Goal: Task Accomplishment & Management: Use online tool/utility

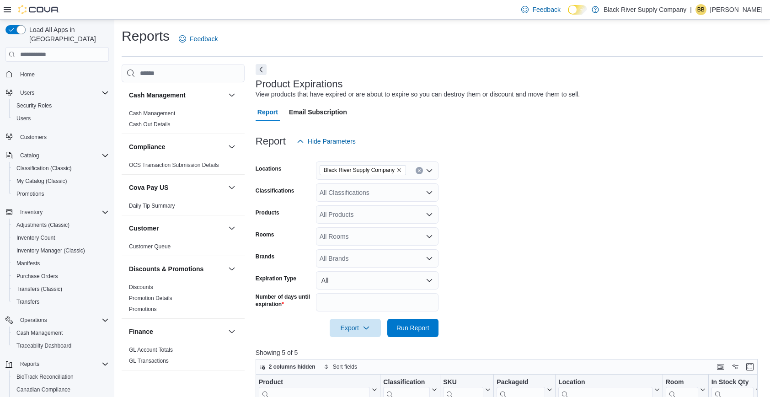
scroll to position [287, 0]
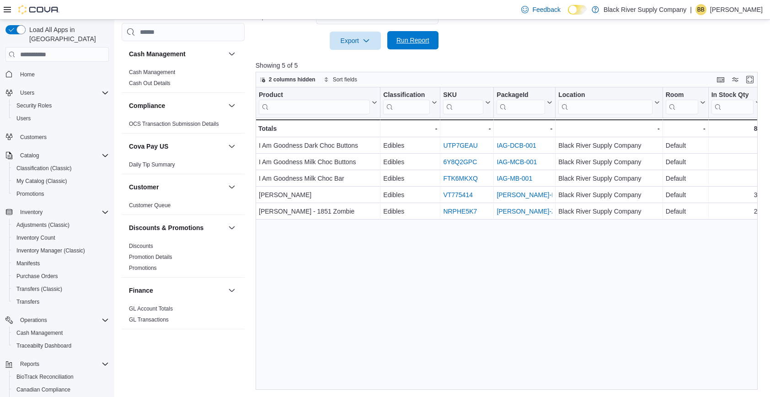
click at [415, 43] on span "Run Report" at bounding box center [412, 40] width 33 height 9
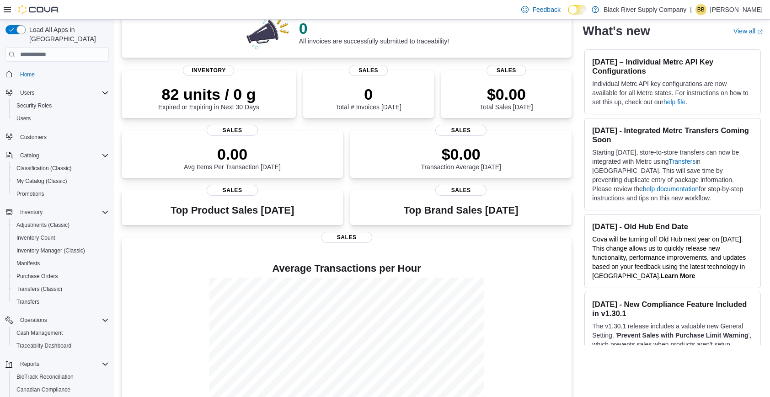
scroll to position [87, 0]
